Goal: Information Seeking & Learning: Understand process/instructions

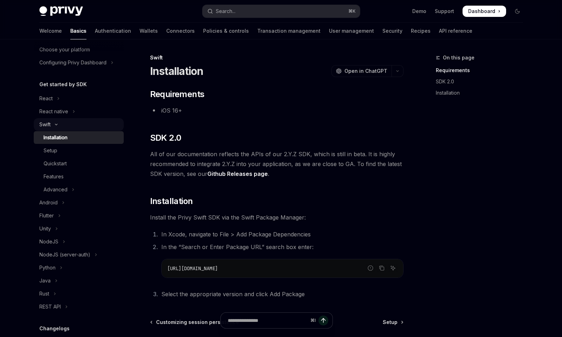
scroll to position [57, 0]
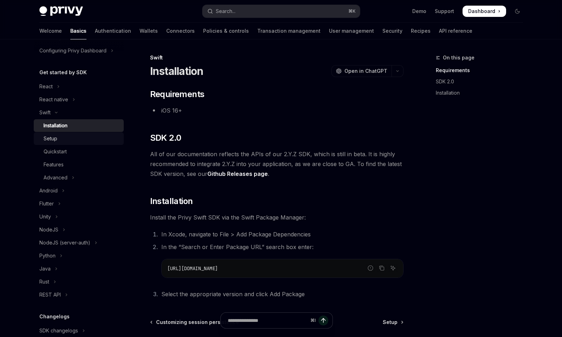
click at [64, 135] on div "Setup" at bounding box center [82, 138] width 76 height 8
type textarea "*"
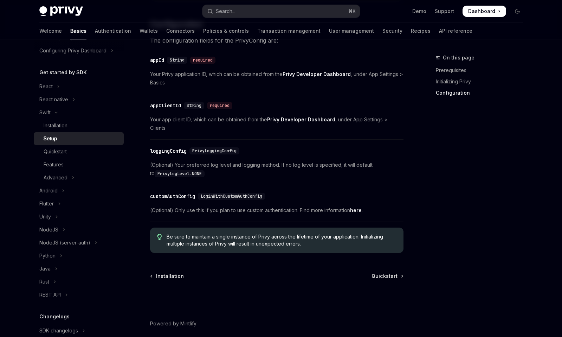
scroll to position [330, 0]
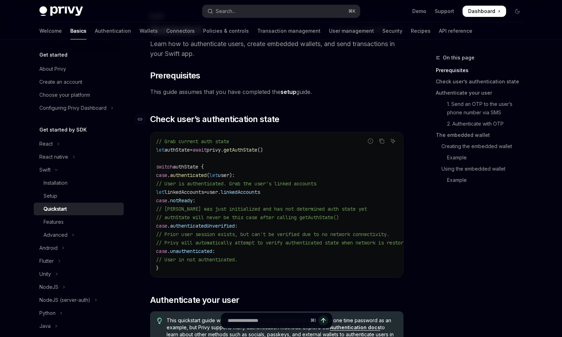
scroll to position [49, 0]
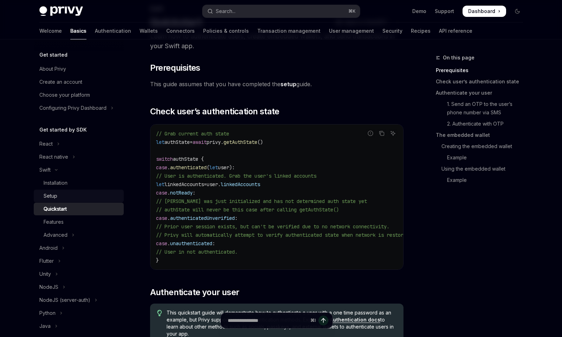
click at [55, 191] on link "Setup" at bounding box center [79, 195] width 90 height 13
type textarea "*"
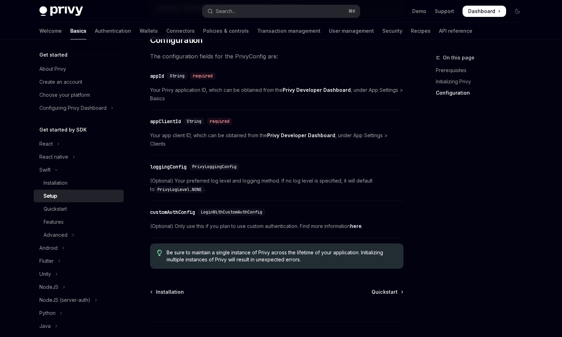
scroll to position [361, 0]
